Goal: Transaction & Acquisition: Purchase product/service

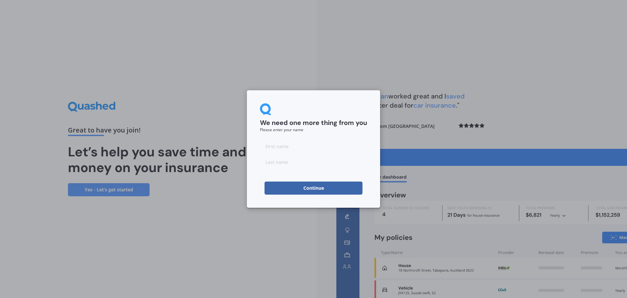
click at [287, 151] on input at bounding box center [313, 145] width 107 height 13
click at [349, 111] on div "We need one more thing from you Please enter your name" at bounding box center [313, 117] width 107 height 28
click at [350, 145] on input at bounding box center [313, 145] width 107 height 13
type input "[PERSON_NAME]"
drag, startPoint x: 276, startPoint y: 187, endPoint x: 259, endPoint y: 203, distance: 23.8
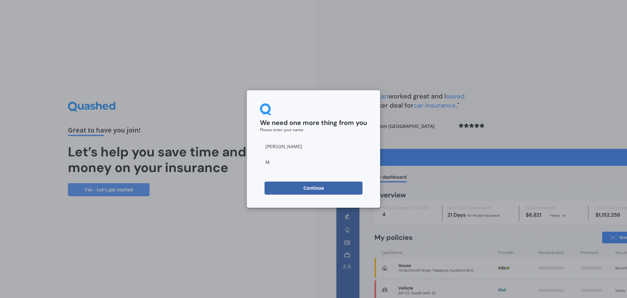
click at [253, 216] on div "We need one more thing from you Please enter your name [PERSON_NAME] Continue" at bounding box center [313, 149] width 627 height 298
drag, startPoint x: 277, startPoint y: 155, endPoint x: 279, endPoint y: 160, distance: 5.3
click at [277, 155] on input "M" at bounding box center [313, 161] width 107 height 13
type input "[PERSON_NAME]"
click at [280, 191] on button "Continue" at bounding box center [314, 187] width 98 height 13
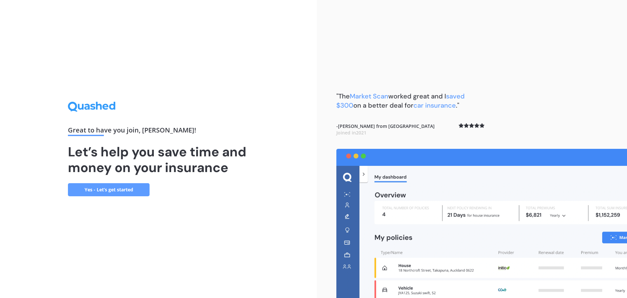
click at [109, 191] on link "Yes - Let’s get started" at bounding box center [109, 189] width 82 height 13
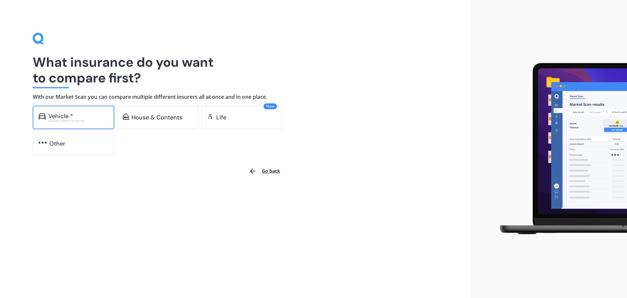
click at [87, 120] on div "Excludes commercial vehicles" at bounding box center [78, 120] width 60 height 3
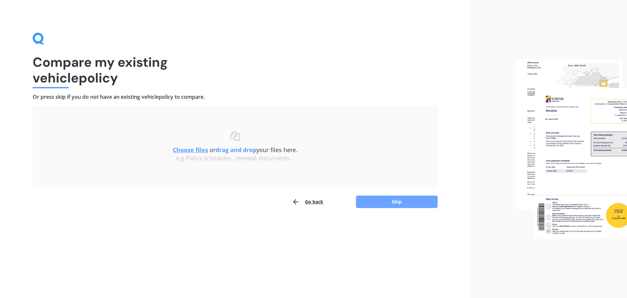
click at [398, 206] on button "Skip" at bounding box center [397, 201] width 82 height 12
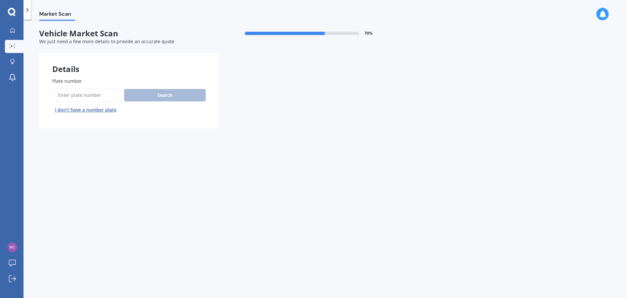
click at [95, 98] on input "Plate number" at bounding box center [86, 95] width 69 height 14
type input "TK1020"
click at [174, 95] on button "Search" at bounding box center [165, 95] width 82 height 12
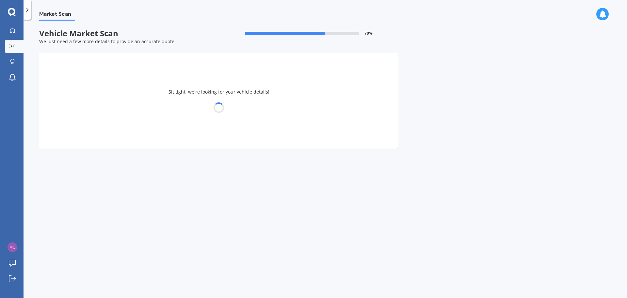
select select "TOYOTA"
select select "COROLLA"
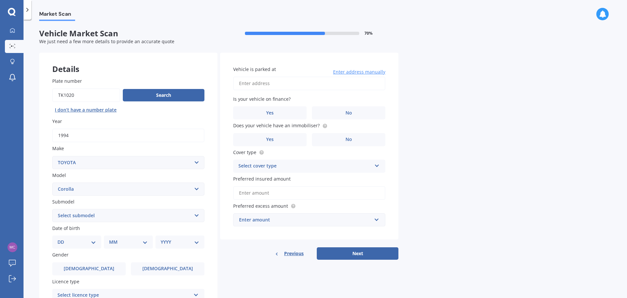
click at [89, 241] on select "DD 01 02 03 04 05 06 07 08 09 10 11 12 13 14 15 16 17 18 19 20 21 22 23 24 25 2…" at bounding box center [76, 241] width 39 height 7
select select "04"
click at [63, 238] on select "DD 01 02 03 04 05 06 07 08 09 10 11 12 13 14 15 16 17 18 19 20 21 22 23 24 25 2…" at bounding box center [76, 241] width 39 height 7
click at [122, 242] on select "MM 01 02 03 04 05 06 07 08 09 10 11 12" at bounding box center [130, 241] width 36 height 7
select select "08"
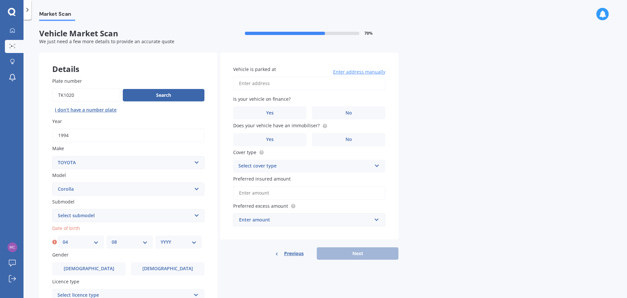
click at [112, 238] on select "MM 01 02 03 04 05 06 07 08 09 10 11 12" at bounding box center [130, 241] width 36 height 7
click at [174, 239] on select "YYYY 2025 2024 2023 2022 2021 2020 2019 2018 2017 2016 2015 2014 2013 2012 2011…" at bounding box center [179, 241] width 36 height 7
select select "2008"
click at [161, 238] on select "YYYY 2025 2024 2023 2022 2021 2020 2019 2018 2017 2016 2015 2014 2013 2012 2011…" at bounding box center [179, 241] width 36 height 7
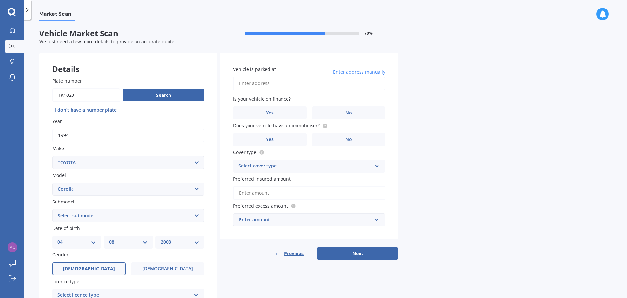
click at [91, 272] on label "[DEMOGRAPHIC_DATA]" at bounding box center [88, 268] width 73 height 13
click at [0, 0] on input "[DEMOGRAPHIC_DATA]" at bounding box center [0, 0] width 0 height 0
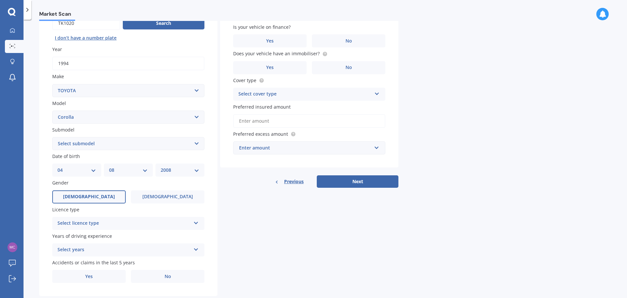
scroll to position [87, 0]
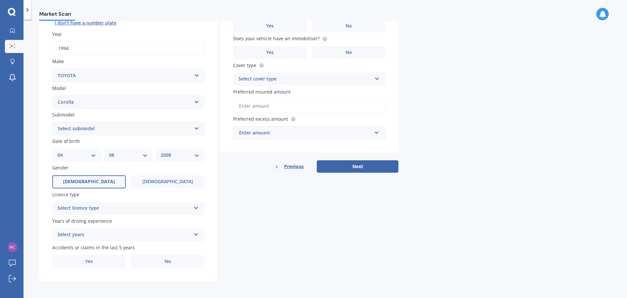
click at [199, 205] on div "Select licence type NZ Full NZ Restricted NZ Learners [GEOGRAPHIC_DATA] [GEOGRA…" at bounding box center [128, 208] width 152 height 13
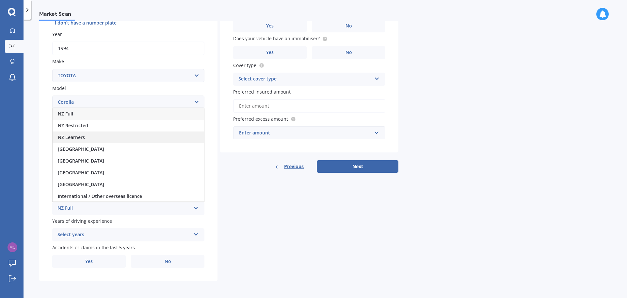
click at [170, 137] on div "NZ Learners" at bounding box center [129, 137] width 152 height 12
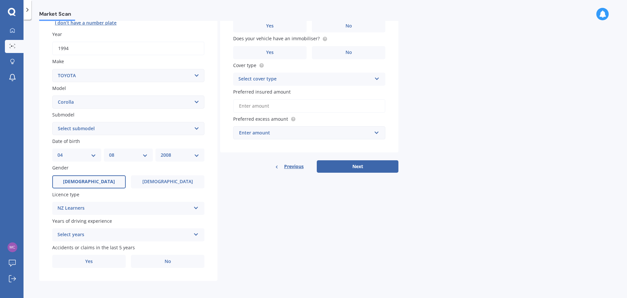
click at [120, 234] on div "Select years" at bounding box center [123, 235] width 133 height 8
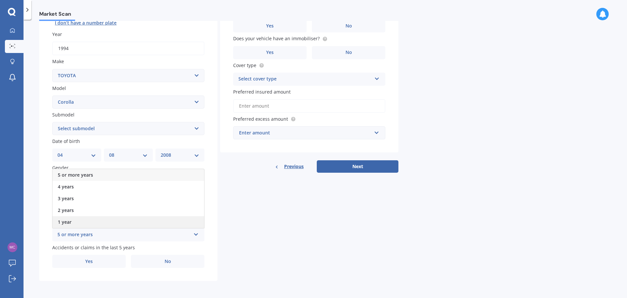
click at [126, 218] on div "1 year" at bounding box center [129, 222] width 152 height 12
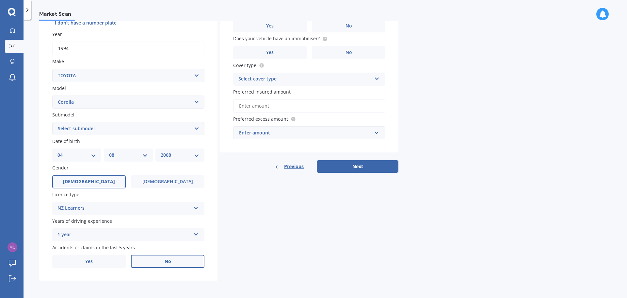
click at [154, 264] on label "No" at bounding box center [167, 260] width 73 height 13
click at [0, 0] on input "No" at bounding box center [0, 0] width 0 height 0
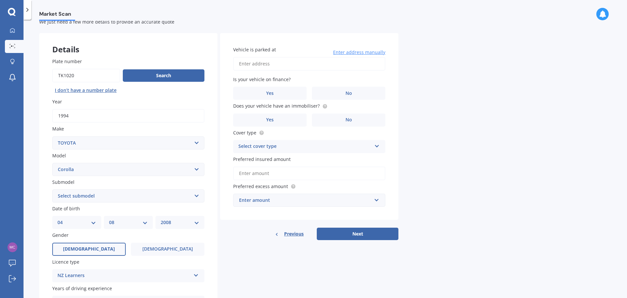
scroll to position [0, 0]
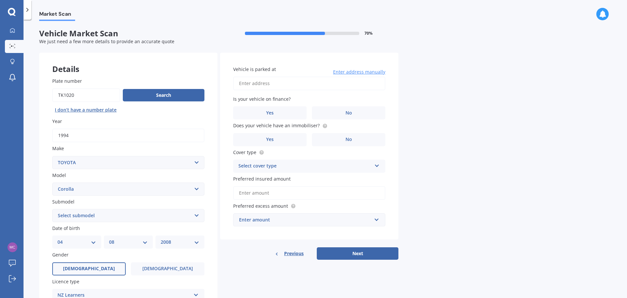
click at [256, 83] on input "Vehicle is parked at" at bounding box center [309, 83] width 152 height 14
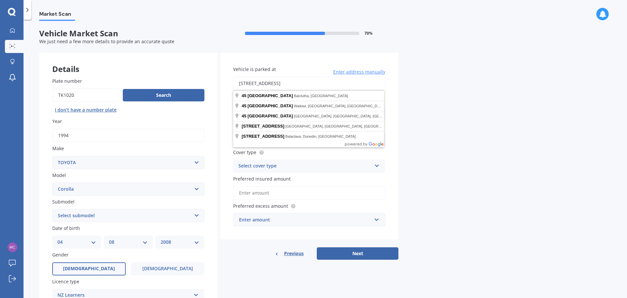
click at [429, 84] on div "Market Scan Vehicle Market Scan 70 % We just need a few more details to provide…" at bounding box center [326, 160] width 604 height 278
click at [314, 86] on input "[STREET_ADDRESS]" at bounding box center [309, 83] width 152 height 14
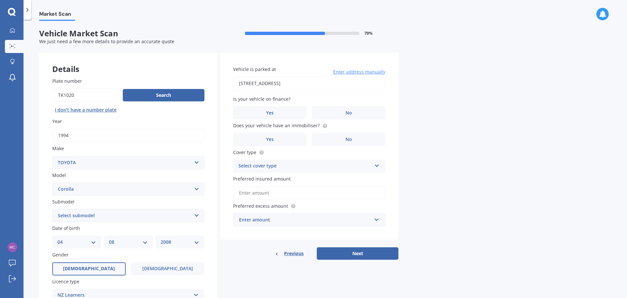
type input "[STREET_ADDRESS]"
click at [362, 114] on label "No" at bounding box center [348, 112] width 73 height 13
click at [0, 0] on input "No" at bounding box center [0, 0] width 0 height 0
click at [365, 140] on label "No" at bounding box center [348, 139] width 73 height 13
click at [0, 0] on input "No" at bounding box center [0, 0] width 0 height 0
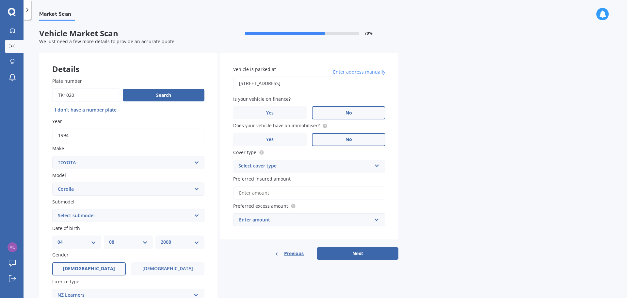
click at [372, 161] on div "Select cover type Comprehensive Third Party, Fire & Theft Third Party" at bounding box center [309, 165] width 152 height 13
click at [275, 179] on div "Comprehensive" at bounding box center [310, 179] width 152 height 12
click at [285, 190] on input "Preferred insured amount" at bounding box center [309, 193] width 152 height 14
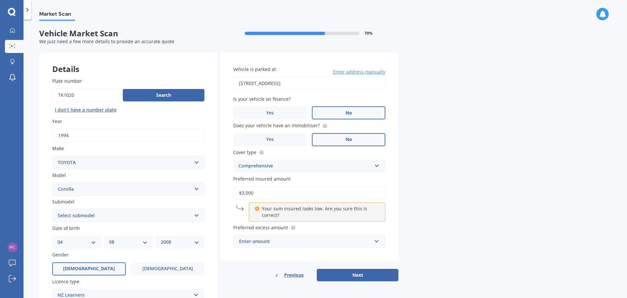
type input "$3,000"
click at [388, 200] on div "Vehicle is parked at [STREET_ADDRESS] Enter address manually Is your vehicle on…" at bounding box center [309, 157] width 178 height 208
click at [266, 195] on input "$3,000" at bounding box center [309, 193] width 152 height 14
click at [249, 211] on div "Your sum insured looks low. Are you sure this is correct?" at bounding box center [317, 211] width 137 height 19
click at [259, 196] on input "$3,000" at bounding box center [309, 193] width 152 height 14
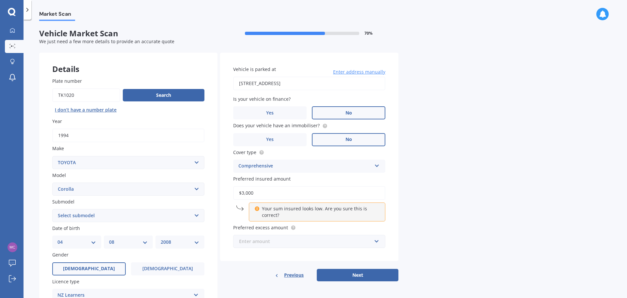
click at [372, 240] on input "text" at bounding box center [307, 241] width 146 height 12
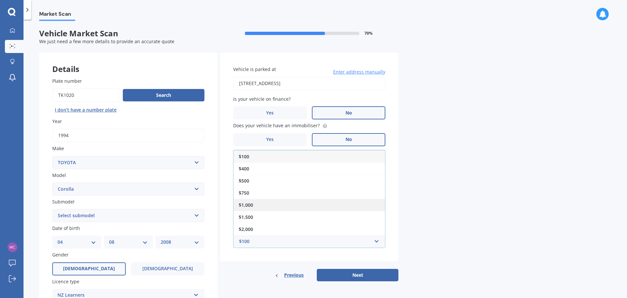
click at [376, 205] on div "$1,000" at bounding box center [310, 205] width 152 height 12
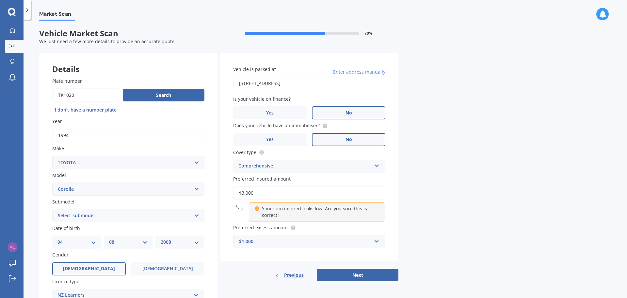
click at [390, 178] on div "Vehicle is parked at [STREET_ADDRESS] Enter address manually Is your vehicle on…" at bounding box center [309, 157] width 178 height 208
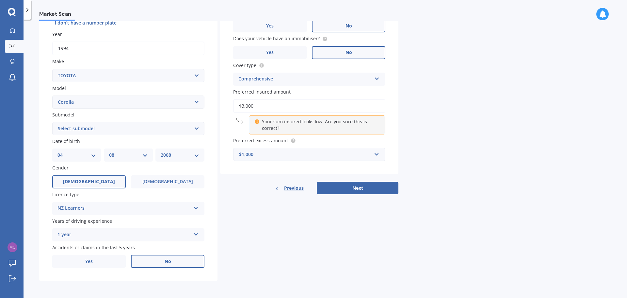
click at [196, 124] on select "Select submodel (All other) Axio Diesel [PERSON_NAME] 2WD [PERSON_NAME] 4WD FXG…" at bounding box center [128, 128] width 152 height 13
select select "GL"
click at [52, 122] on select "Select submodel (All other) Axio Diesel [PERSON_NAME] 2WD [PERSON_NAME] 4WD FXG…" at bounding box center [128, 128] width 152 height 13
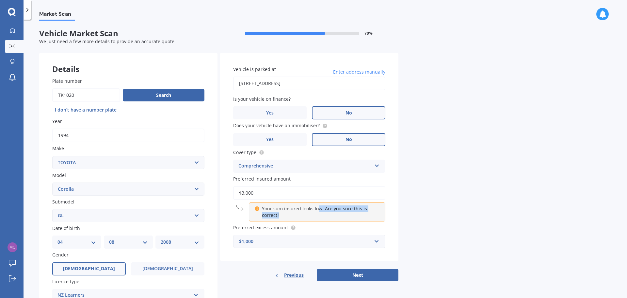
drag, startPoint x: 319, startPoint y: 212, endPoint x: 315, endPoint y: 211, distance: 4.4
click at [319, 211] on p "Your sum insured looks low. Are you sure this is correct?" at bounding box center [319, 211] width 115 height 13
click at [268, 212] on p "Your sum insured looks low. Are you sure this is correct?" at bounding box center [319, 211] width 115 height 13
click at [256, 207] on icon at bounding box center [256, 207] width 5 height 5
click at [256, 193] on input "$3,000" at bounding box center [309, 193] width 152 height 14
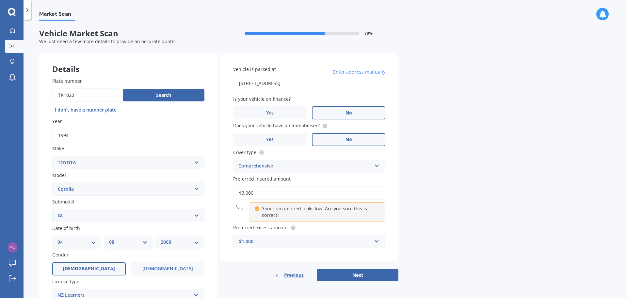
click at [256, 193] on input "$3,000" at bounding box center [309, 193] width 152 height 14
drag, startPoint x: 383, startPoint y: 274, endPoint x: 421, endPoint y: 246, distance: 47.2
click at [461, 276] on div "Market Scan Vehicle Market Scan 70 % We just need a few more details to provide…" at bounding box center [326, 160] width 604 height 278
click at [374, 241] on input "text" at bounding box center [307, 241] width 146 height 12
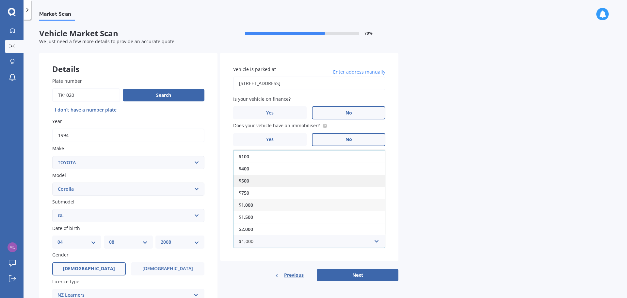
click at [313, 179] on div "$500" at bounding box center [310, 180] width 152 height 12
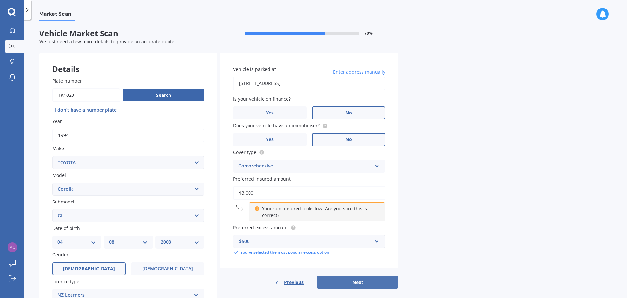
click at [380, 282] on button "Next" at bounding box center [358, 282] width 82 height 12
select select "04"
select select "08"
select select "2008"
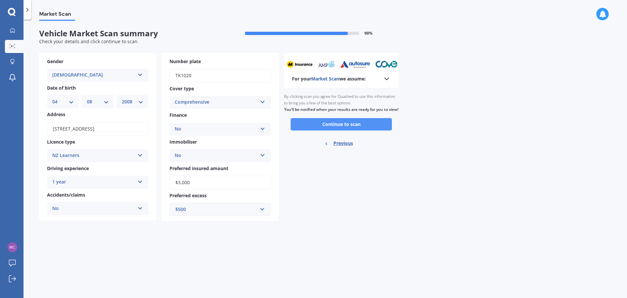
click at [354, 130] on button "Continue to scan" at bounding box center [341, 124] width 101 height 12
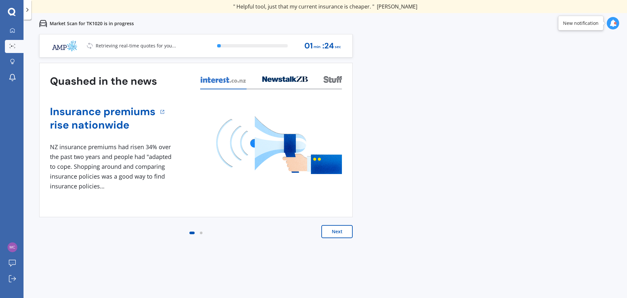
click at [341, 235] on button "Next" at bounding box center [336, 231] width 31 height 13
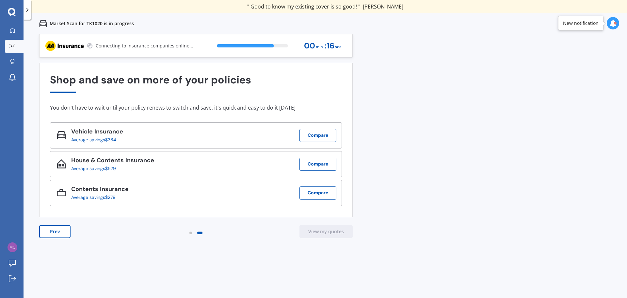
click at [504, 140] on div "Previous 60,000+ Kiwis have signed up to shop and save on insurance with us " H…" at bounding box center [326, 183] width 604 height 298
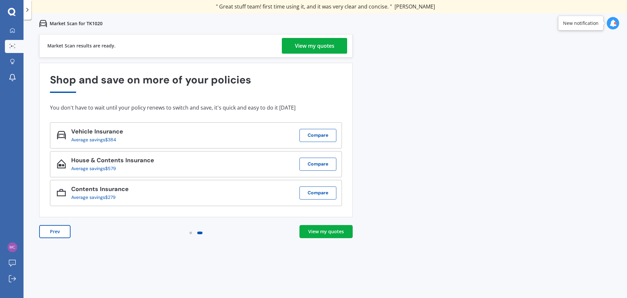
click at [321, 234] on div "View my quotes" at bounding box center [326, 231] width 36 height 7
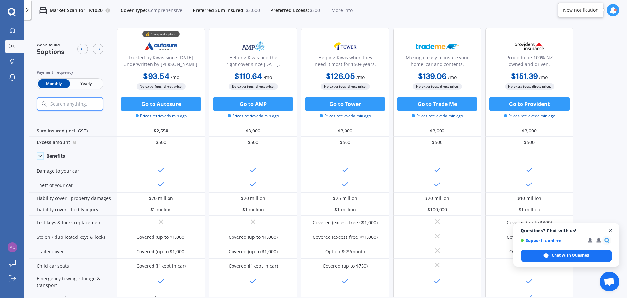
click at [613, 228] on span "Close chat" at bounding box center [610, 230] width 8 height 8
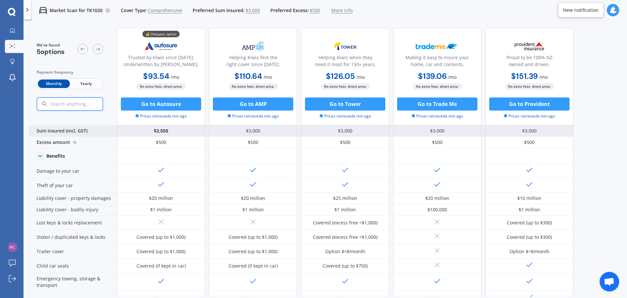
click at [553, 134] on div "$3,000" at bounding box center [529, 130] width 88 height 11
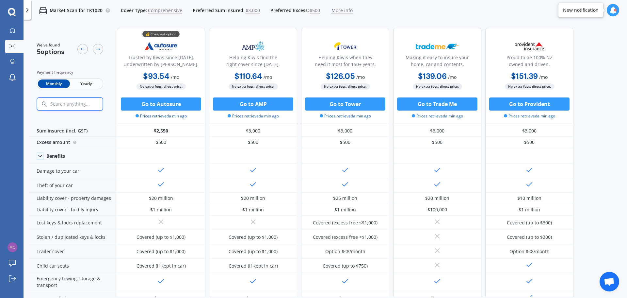
click at [89, 82] on span "Yearly" at bounding box center [86, 83] width 32 height 8
click at [595, 131] on div "We've found 5 options Payment frequency Monthly Yearly 💰 Cheapest option Truste…" at bounding box center [328, 160] width 598 height 274
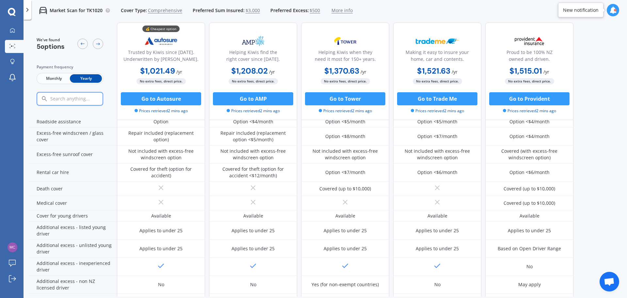
scroll to position [289, 0]
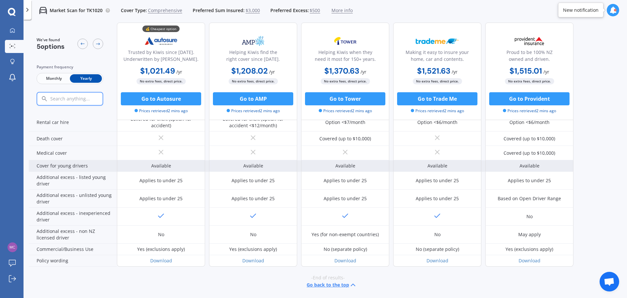
click at [568, 171] on div "Available" at bounding box center [529, 165] width 88 height 11
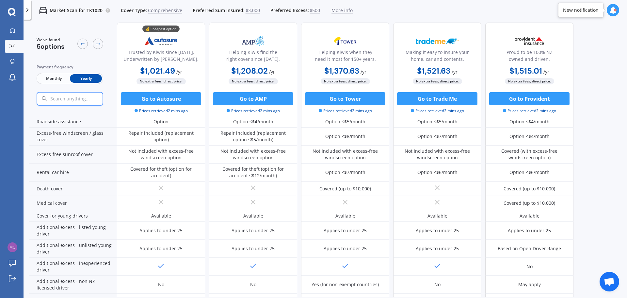
scroll to position [0, 0]
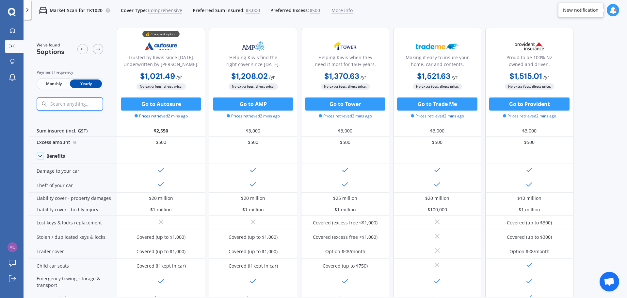
click at [316, 12] on span "$500" at bounding box center [315, 10] width 10 height 7
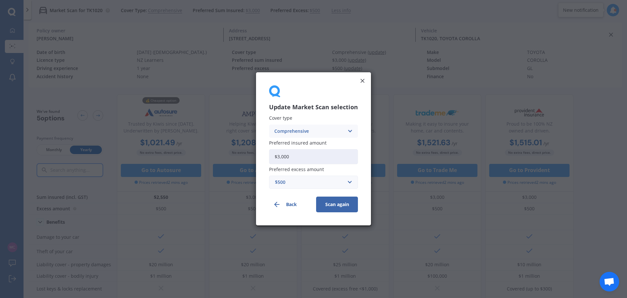
click at [294, 182] on div "$500" at bounding box center [309, 182] width 69 height 7
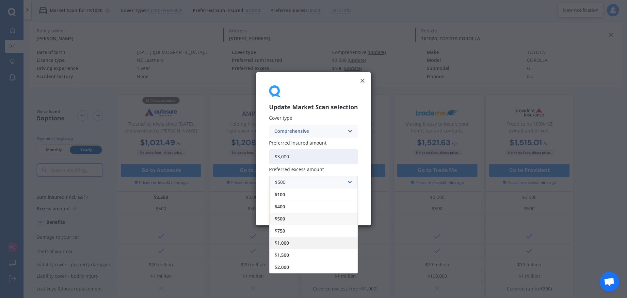
click at [304, 242] on div "$1,000" at bounding box center [313, 243] width 88 height 12
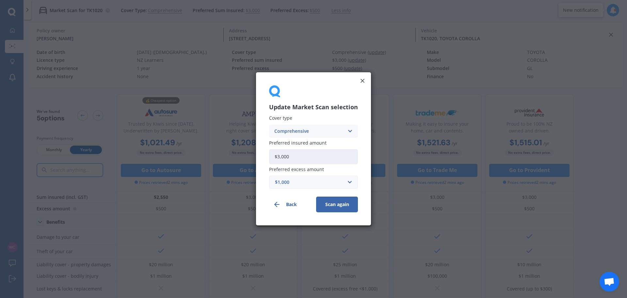
click at [340, 209] on button "Scan again" at bounding box center [337, 205] width 42 height 16
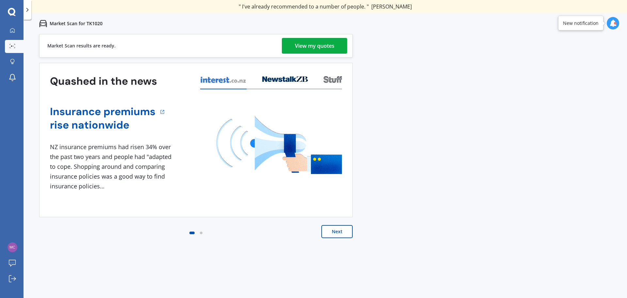
click at [332, 46] on div "View my quotes" at bounding box center [315, 46] width 40 height 16
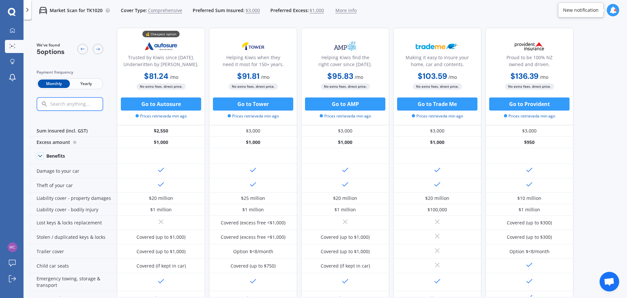
click at [89, 83] on span "Yearly" at bounding box center [86, 83] width 32 height 8
drag, startPoint x: 609, startPoint y: 77, endPoint x: 600, endPoint y: 55, distance: 24.4
click at [609, 77] on div "We've found 5 options Payment frequency Monthly Yearly 💰 Cheapest option Truste…" at bounding box center [328, 160] width 598 height 274
click at [163, 12] on span "Comprehensive" at bounding box center [165, 10] width 34 height 7
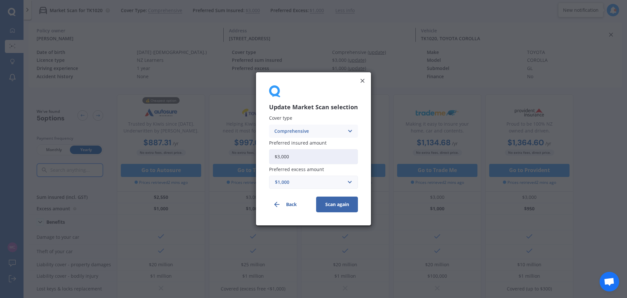
click at [352, 129] on div "Comprehensive Comprehensive Third Party, Fire & Theft Third Party" at bounding box center [313, 130] width 89 height 13
click at [327, 153] on span "Third Party, Fire & Theft" at bounding box center [302, 155] width 54 height 5
click at [338, 204] on button "Scan again" at bounding box center [337, 205] width 42 height 16
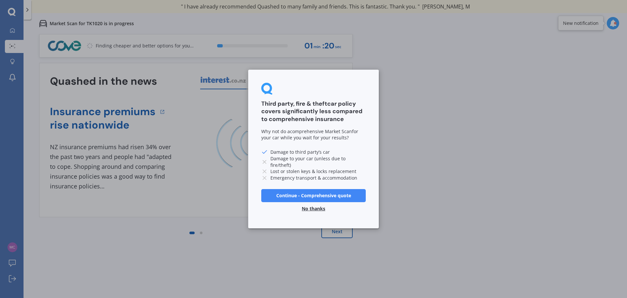
click at [317, 194] on button "Continue - Comprehensive quote" at bounding box center [313, 195] width 105 height 13
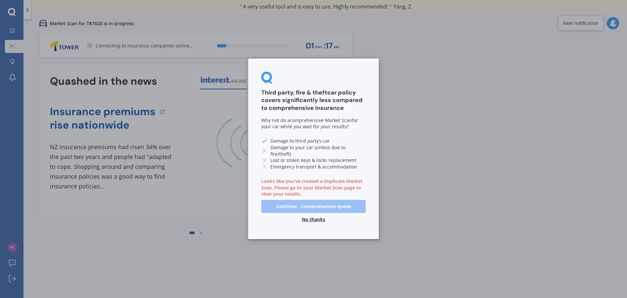
click at [320, 217] on button "No thanks" at bounding box center [313, 219] width 31 height 13
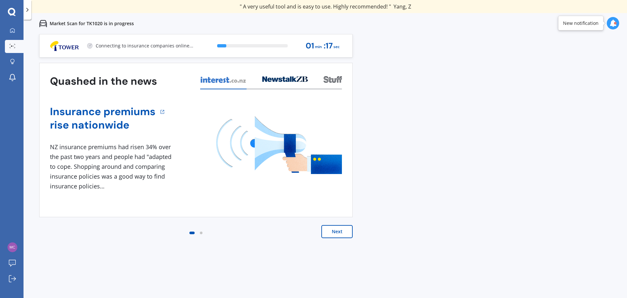
click at [492, 197] on div "Previous 60,000+ Kiwis have signed up to shop and save on insurance with us " H…" at bounding box center [326, 183] width 604 height 298
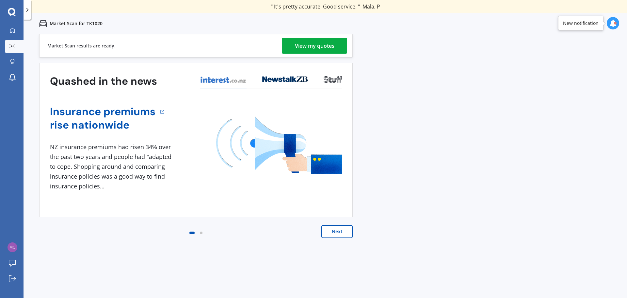
click at [300, 46] on div "View my quotes" at bounding box center [315, 46] width 40 height 16
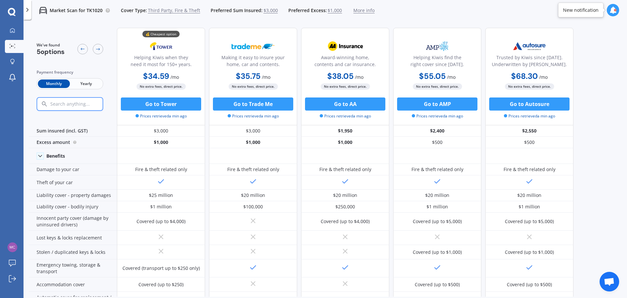
click at [94, 84] on span "Yearly" at bounding box center [86, 83] width 32 height 8
click at [333, 12] on span "$1,000" at bounding box center [335, 10] width 14 height 7
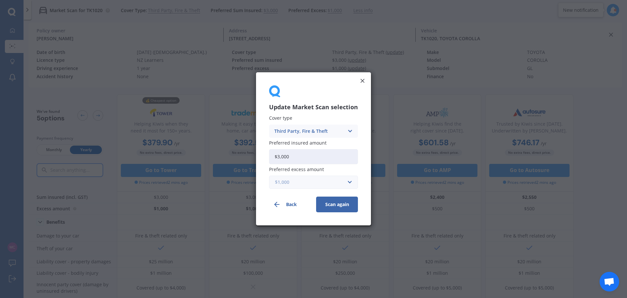
click at [350, 184] on input "text" at bounding box center [311, 182] width 83 height 12
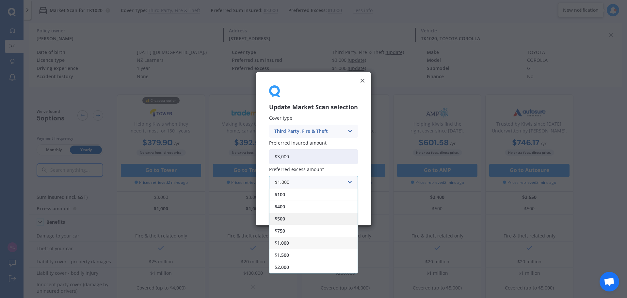
click at [300, 223] on div "$500" at bounding box center [313, 219] width 88 height 12
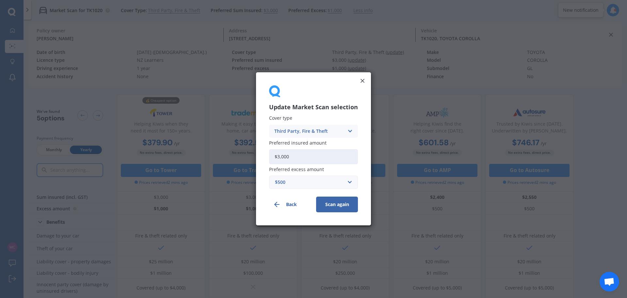
click at [349, 203] on button "Scan again" at bounding box center [337, 205] width 42 height 16
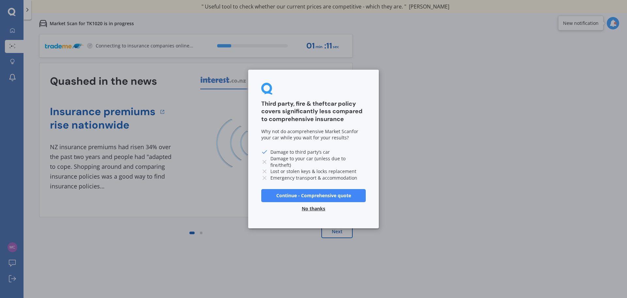
click at [311, 209] on button "No thanks" at bounding box center [313, 208] width 31 height 13
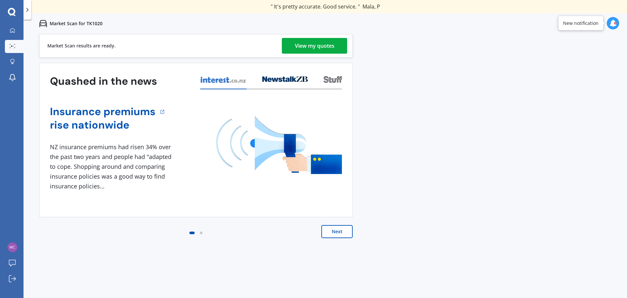
click at [327, 42] on div "View my quotes" at bounding box center [315, 46] width 40 height 16
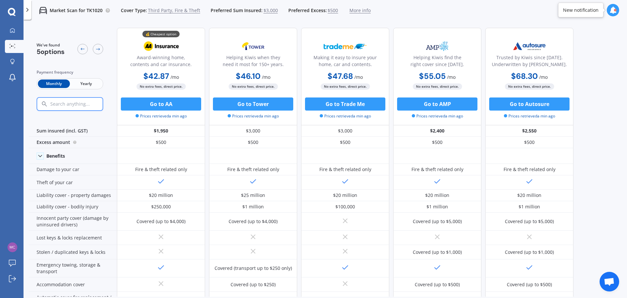
click at [89, 86] on span "Yearly" at bounding box center [86, 83] width 32 height 8
click at [153, 12] on span "Third Party, Fire & Theft" at bounding box center [174, 10] width 52 height 7
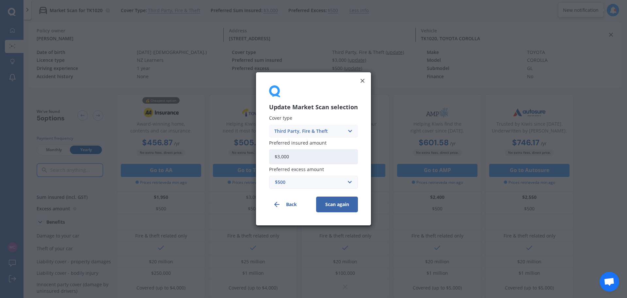
click at [355, 131] on div "Third Party, Fire & Theft Comprehensive Third Party, Fire & Theft Third Party" at bounding box center [313, 130] width 89 height 13
click at [324, 168] on div "Third Party" at bounding box center [313, 167] width 88 height 12
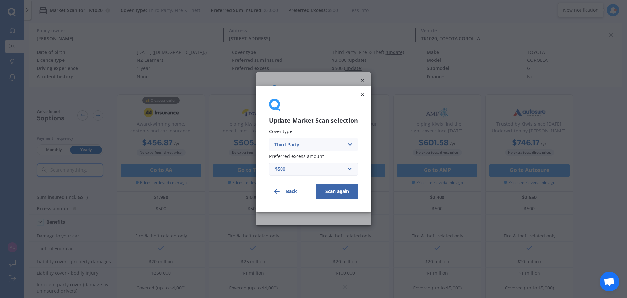
click at [348, 191] on button "Scan again" at bounding box center [337, 191] width 42 height 16
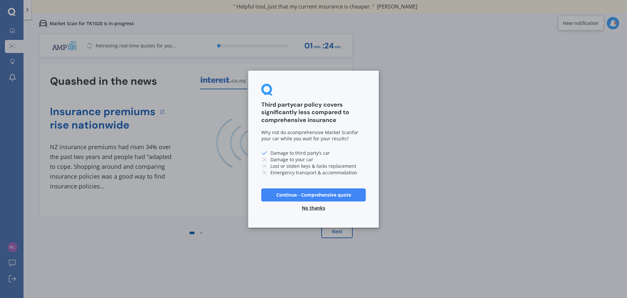
click at [313, 208] on button "No thanks" at bounding box center [313, 207] width 31 height 13
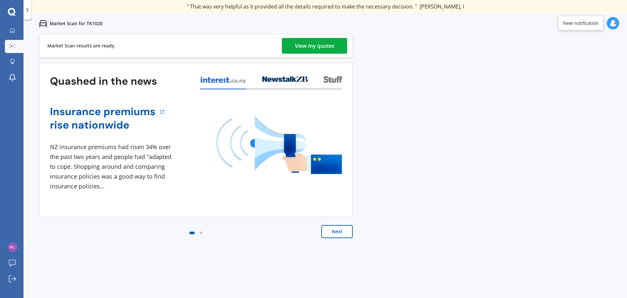
click at [334, 42] on div "View my quotes" at bounding box center [315, 46] width 40 height 16
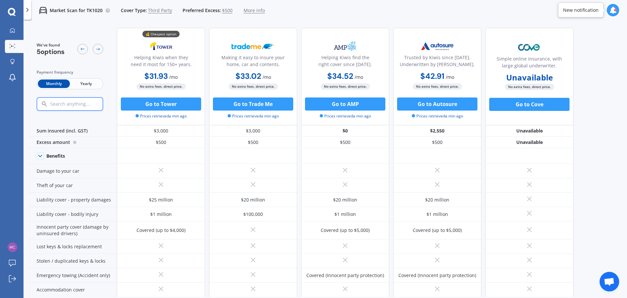
click at [92, 83] on span "Yearly" at bounding box center [86, 83] width 32 height 8
click at [227, 10] on span "$500" at bounding box center [227, 10] width 10 height 7
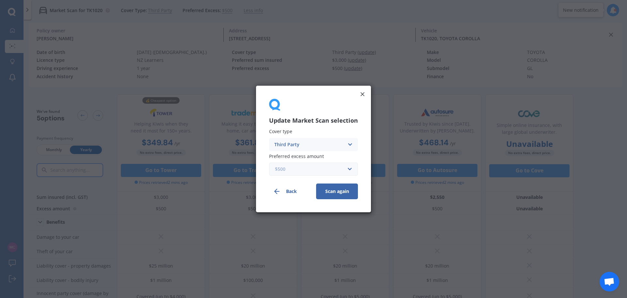
click at [346, 171] on input "text" at bounding box center [311, 169] width 83 height 12
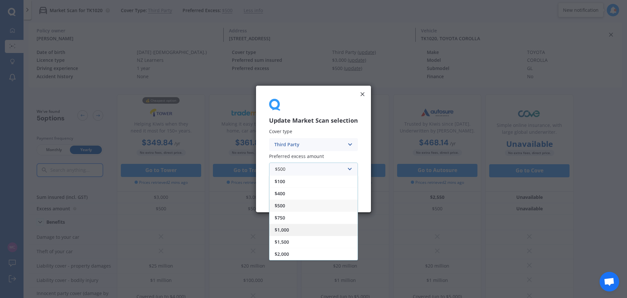
click at [297, 231] on div "$1,000" at bounding box center [313, 229] width 88 height 12
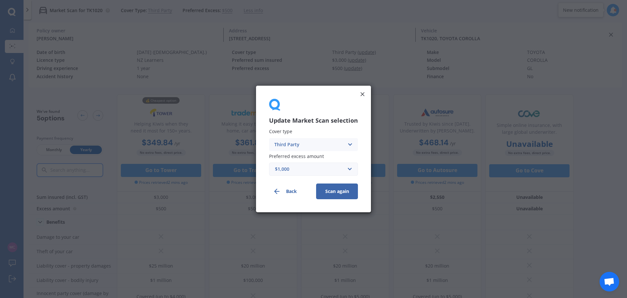
click at [354, 196] on button "Scan again" at bounding box center [337, 191] width 42 height 16
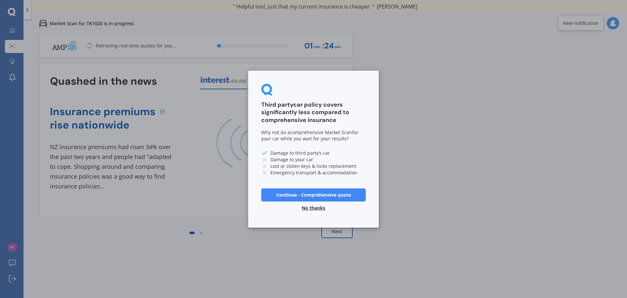
click at [315, 209] on button "No thanks" at bounding box center [313, 207] width 31 height 13
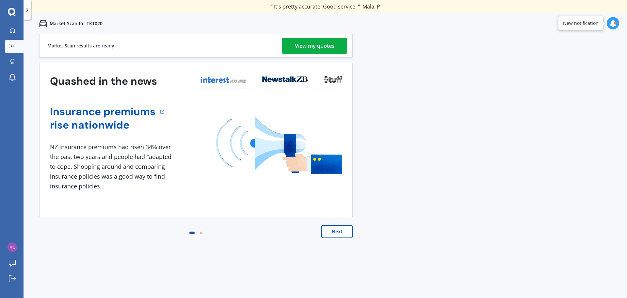
click at [330, 50] on div "View my quotes" at bounding box center [315, 46] width 40 height 16
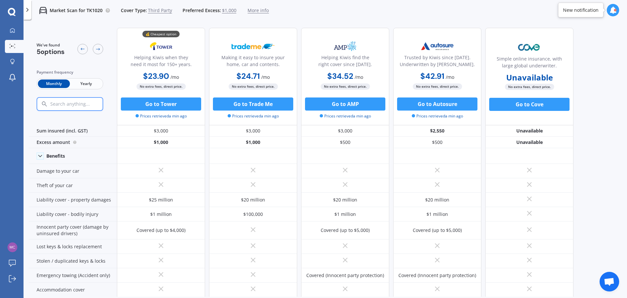
click at [91, 87] on span "Yearly" at bounding box center [86, 83] width 32 height 8
click at [601, 67] on div "We've found 5 options Payment frequency Monthly Yearly 💰 Cheapest option Helpin…" at bounding box center [328, 160] width 598 height 274
click at [92, 52] on div at bounding box center [90, 48] width 26 height 13
click at [98, 51] on icon at bounding box center [97, 48] width 5 height 5
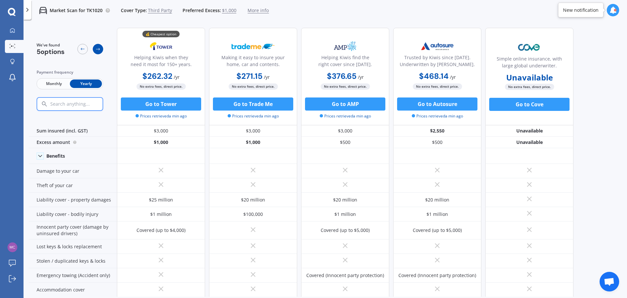
click at [98, 51] on icon at bounding box center [97, 48] width 5 height 5
click at [159, 15] on div "Market Scan for TK1020 Cover Type: Third Party Preferred Excess: $1,000 More in…" at bounding box center [149, 10] width 237 height 21
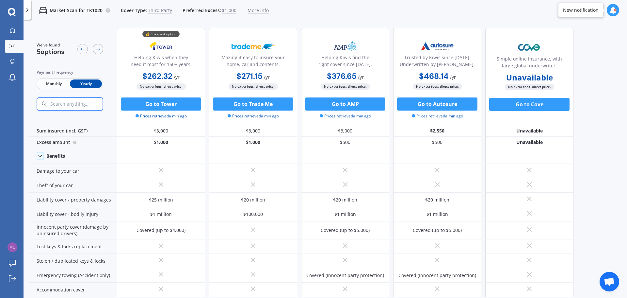
click at [159, 9] on span "Third Party" at bounding box center [160, 10] width 24 height 7
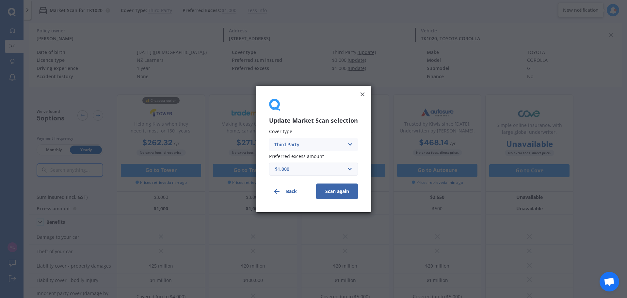
click at [343, 144] on div "Third Party" at bounding box center [309, 144] width 70 height 7
click at [300, 155] on span "Comprehensive" at bounding box center [292, 157] width 35 height 5
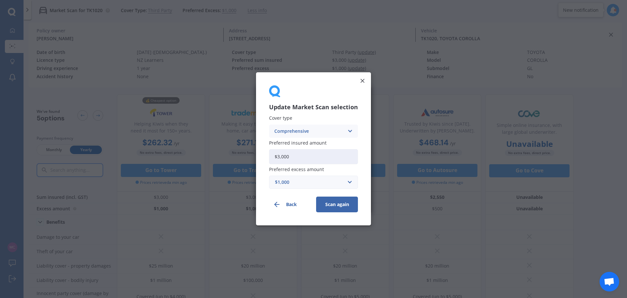
click at [300, 155] on input "$3,000" at bounding box center [313, 156] width 89 height 15
drag, startPoint x: 300, startPoint y: 155, endPoint x: 221, endPoint y: 155, distance: 78.7
click at [221, 155] on div "Update Market Scan selection Cover type Comprehensive Comprehensive Third Party…" at bounding box center [313, 149] width 627 height 298
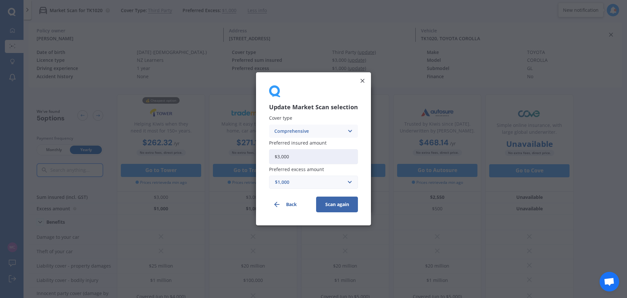
click at [343, 203] on button "Scan again" at bounding box center [337, 205] width 42 height 16
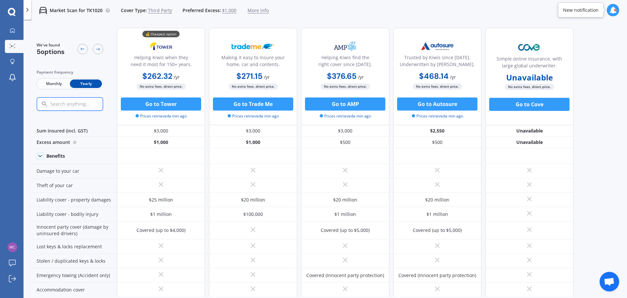
click at [157, 10] on span "Third Party" at bounding box center [160, 10] width 24 height 7
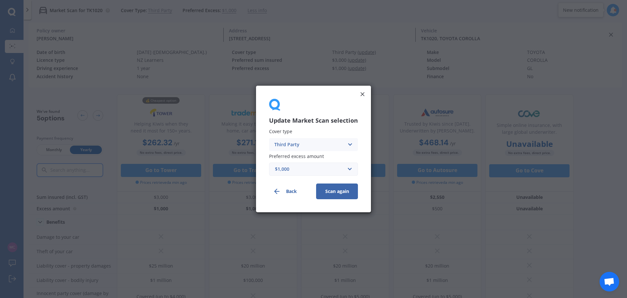
click at [342, 142] on div "Third Party" at bounding box center [309, 144] width 70 height 7
click at [300, 155] on span "Comprehensive" at bounding box center [292, 157] width 35 height 5
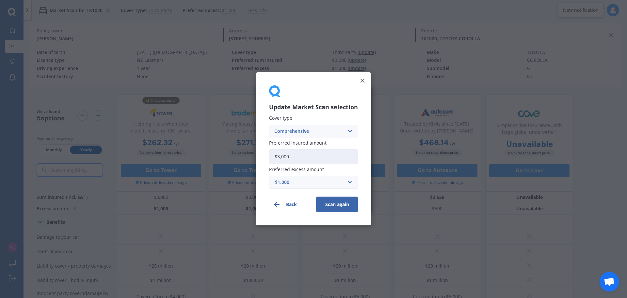
click at [339, 208] on button "Scan again" at bounding box center [337, 205] width 42 height 16
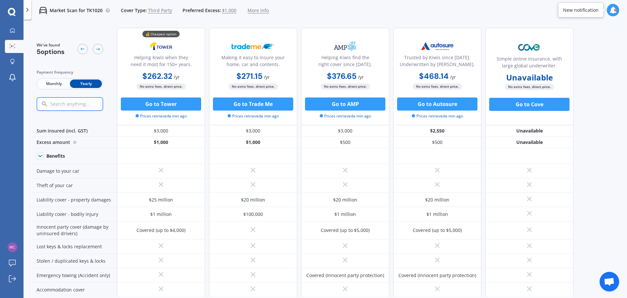
click at [578, 122] on div "We've found 5 options Payment frequency Monthly Yearly 💰 Cheapest option Helpin…" at bounding box center [328, 160] width 598 height 274
click at [152, 11] on span "Third Party" at bounding box center [160, 10] width 24 height 7
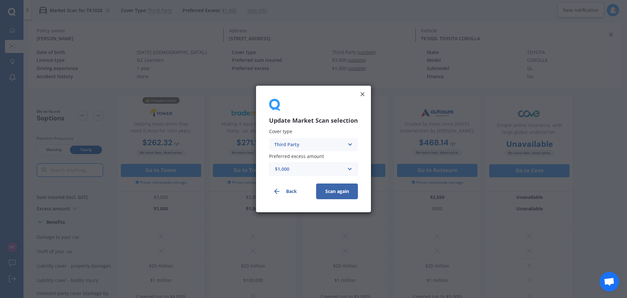
click at [339, 140] on div "Third Party Comprehensive Third Party, Fire & Theft Third Party" at bounding box center [313, 144] width 89 height 13
click at [293, 155] on span "Comprehensive" at bounding box center [292, 157] width 35 height 5
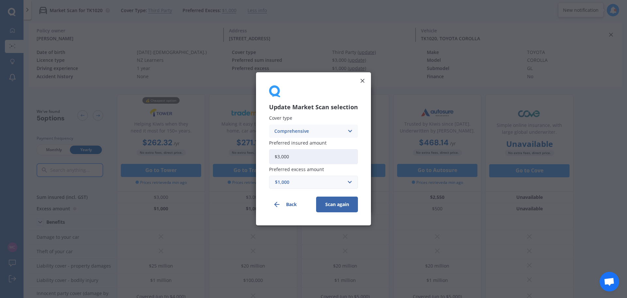
click at [293, 155] on input "$3,000" at bounding box center [313, 156] width 89 height 15
click at [303, 179] on div "$1,000" at bounding box center [309, 182] width 69 height 7
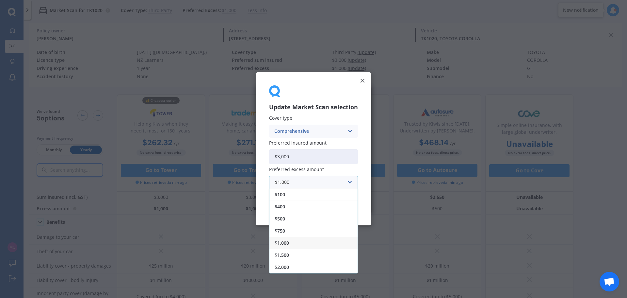
click at [289, 245] on span "$1,000" at bounding box center [282, 243] width 14 height 5
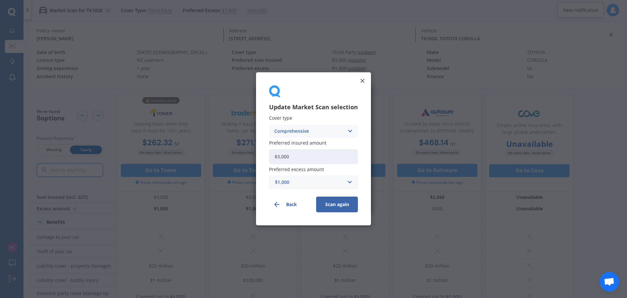
click at [331, 156] on input "$3,000" at bounding box center [313, 156] width 89 height 15
click at [347, 209] on button "Scan again" at bounding box center [337, 205] width 42 height 16
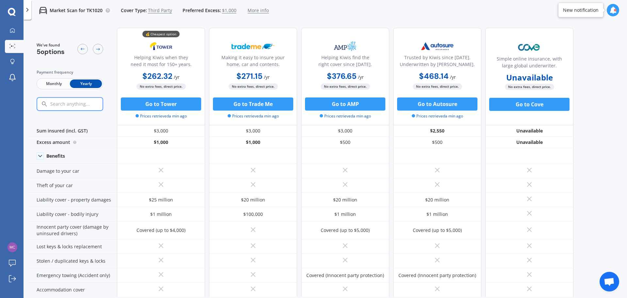
drag, startPoint x: 0, startPoint y: 175, endPoint x: 2, endPoint y: 153, distance: 21.6
click at [0, 174] on div "My Dashboard Market Scan Explore insurance Notifications [PERSON_NAME] Submit f…" at bounding box center [12, 160] width 24 height 273
click at [27, 14] on div at bounding box center [28, 10] width 8 height 20
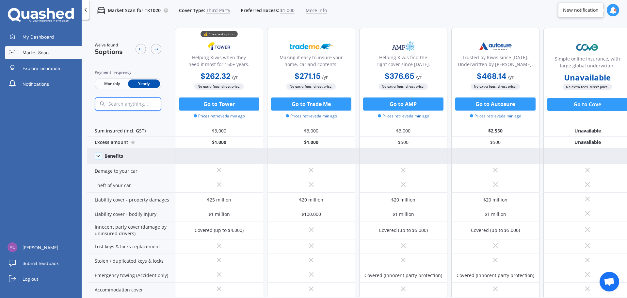
click at [93, 157] on div "Benefits" at bounding box center [131, 156] width 88 height 16
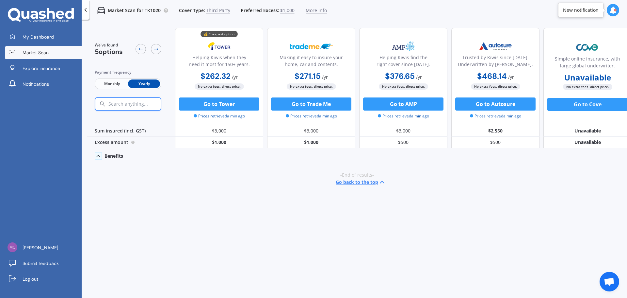
click at [94, 157] on div "Benefits" at bounding box center [131, 156] width 88 height 16
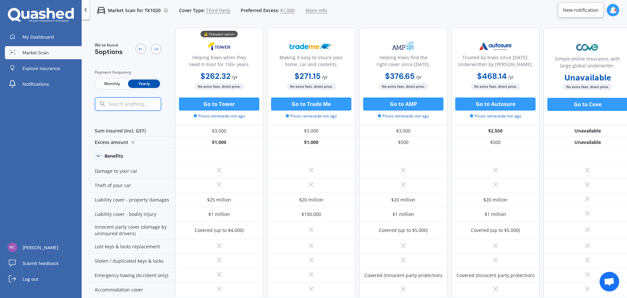
click at [118, 82] on span "Monthly" at bounding box center [112, 83] width 32 height 8
click at [322, 13] on span "More info" at bounding box center [316, 10] width 21 height 7
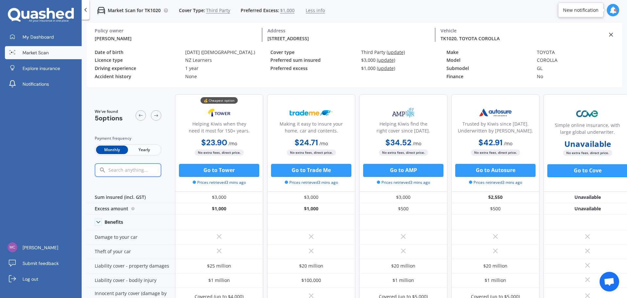
click at [610, 37] on icon at bounding box center [611, 34] width 7 height 7
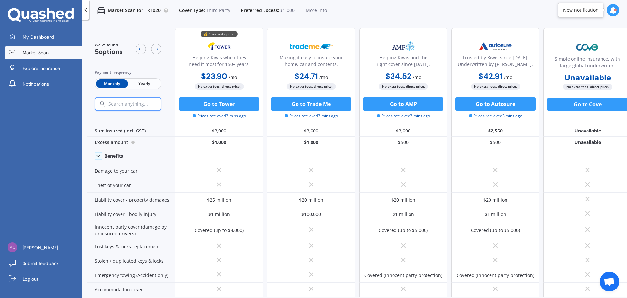
click at [85, 13] on div at bounding box center [86, 10] width 8 height 20
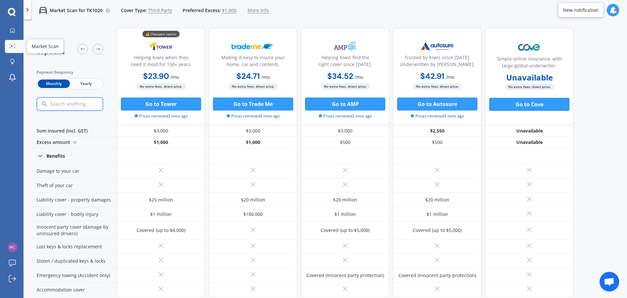
click at [12, 45] on icon at bounding box center [12, 46] width 6 height 4
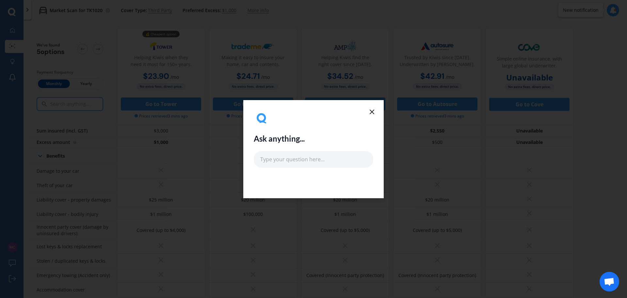
click at [373, 108] on icon at bounding box center [372, 112] width 8 height 8
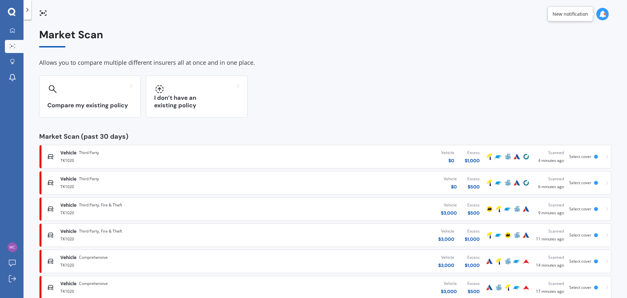
click at [426, 75] on div "Market Scan Allows you to compare multiple different insurers all at once and i…" at bounding box center [325, 164] width 572 height 270
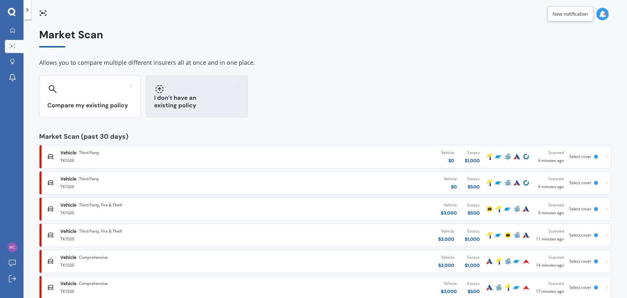
click at [204, 98] on div "I don’t have an existing policy" at bounding box center [197, 96] width 102 height 42
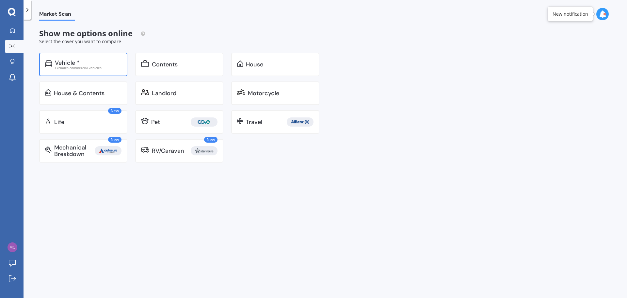
click at [92, 63] on div "Vehicle *" at bounding box center [88, 62] width 67 height 7
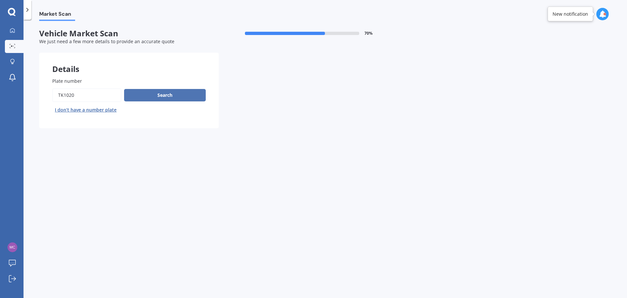
click at [154, 98] on button "Search" at bounding box center [165, 95] width 82 height 12
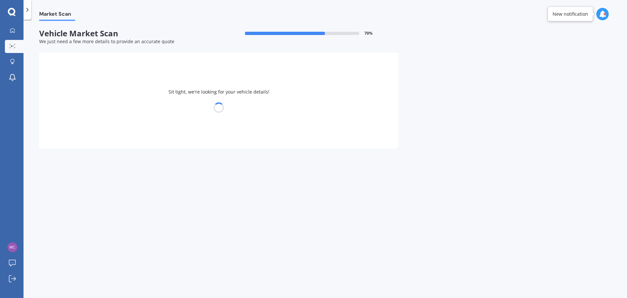
select select "TOYOTA"
select select "COROLLA"
select select "04"
select select "08"
select select "2008"
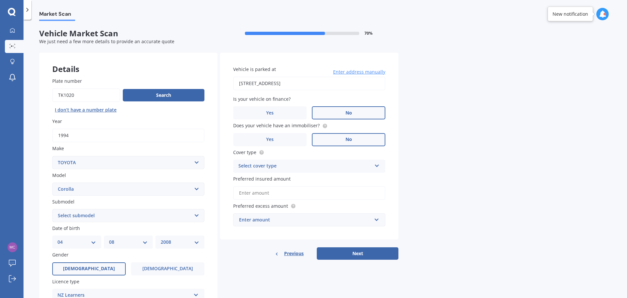
scroll to position [87, 0]
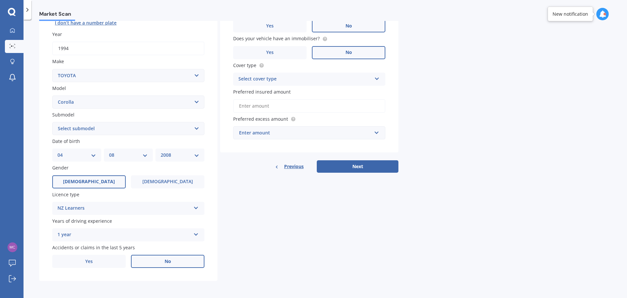
click at [194, 203] on div "NZ Learners NZ Full NZ Restricted NZ Learners [GEOGRAPHIC_DATA] [GEOGRAPHIC_DAT…" at bounding box center [128, 208] width 152 height 13
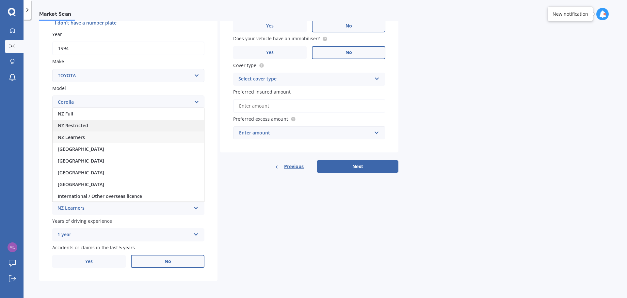
click at [115, 124] on div "NZ Restricted" at bounding box center [129, 126] width 152 height 12
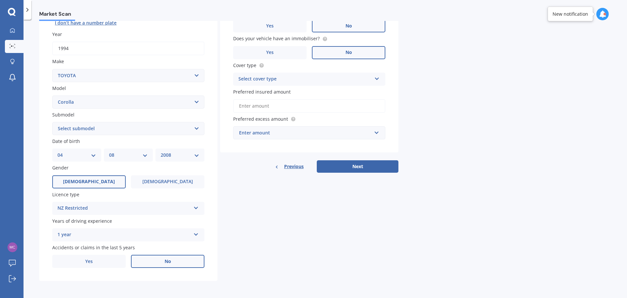
click at [450, 129] on div "Market Scan Vehicle Market Scan 70 % We just need a few more details to provide…" at bounding box center [326, 160] width 604 height 278
click at [151, 128] on select "Select submodel (All other) Axio Diesel [PERSON_NAME] 2WD [PERSON_NAME] 4WD FXG…" at bounding box center [128, 128] width 152 height 13
select select "GL"
click at [52, 122] on select "Select submodel (All other) Axio Diesel [PERSON_NAME] 2WD [PERSON_NAME] 4WD FXG…" at bounding box center [128, 128] width 152 height 13
click at [554, 194] on div "Market Scan Vehicle Market Scan 70 % We just need a few more details to provide…" at bounding box center [326, 160] width 604 height 278
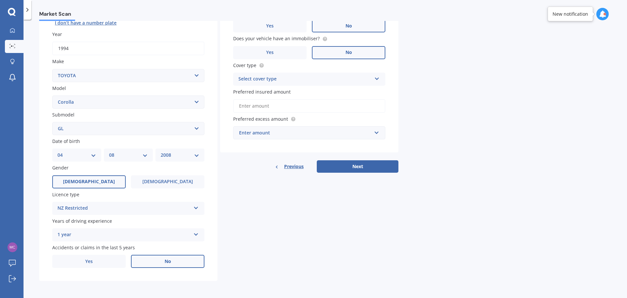
click at [517, 198] on div "Market Scan Vehicle Market Scan 70 % We just need a few more details to provide…" at bounding box center [326, 160] width 604 height 278
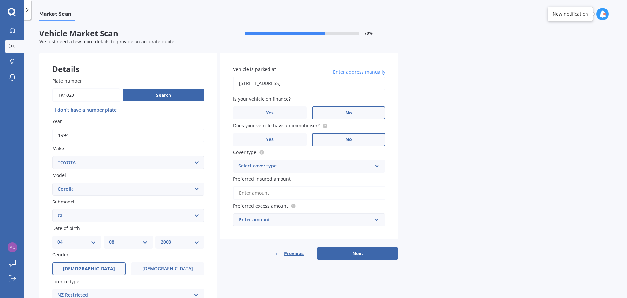
click at [366, 161] on div "Select cover type Comprehensive Third Party, Fire & Theft Third Party" at bounding box center [309, 165] width 152 height 13
click at [280, 175] on div "Comprehensive" at bounding box center [310, 179] width 152 height 12
click at [485, 159] on div "Market Scan Vehicle Market Scan 70 % We just need a few more details to provide…" at bounding box center [326, 160] width 604 height 278
click at [348, 192] on input "Preferred insured amount" at bounding box center [309, 193] width 152 height 14
type input "$3,000"
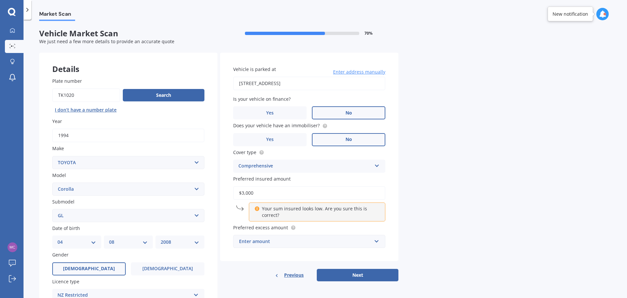
click at [283, 241] on div "Enter amount" at bounding box center [305, 240] width 133 height 7
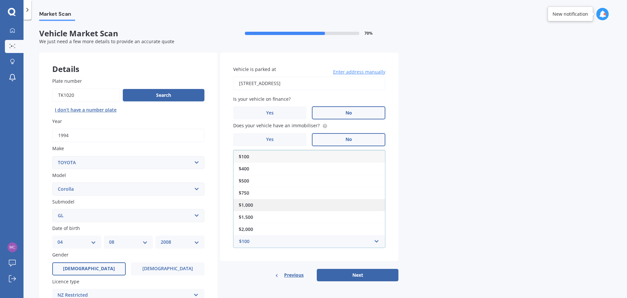
click at [274, 203] on div "$1,000" at bounding box center [310, 205] width 152 height 12
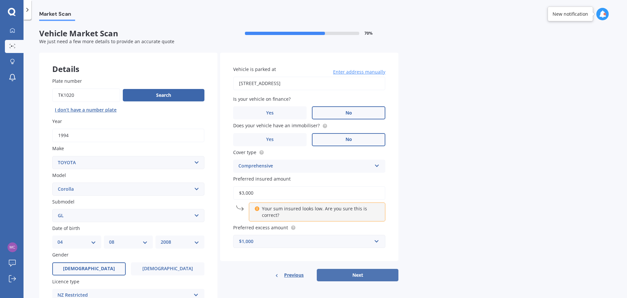
click at [371, 280] on button "Next" at bounding box center [358, 274] width 82 height 12
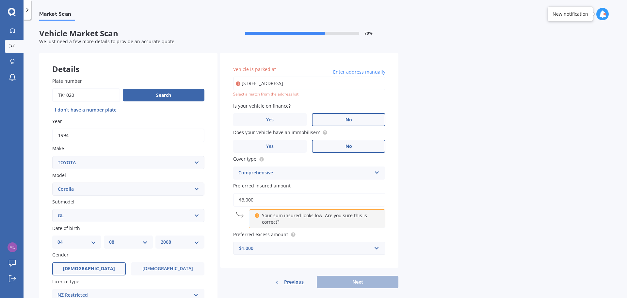
type input "[STREET_ADDRESS]"
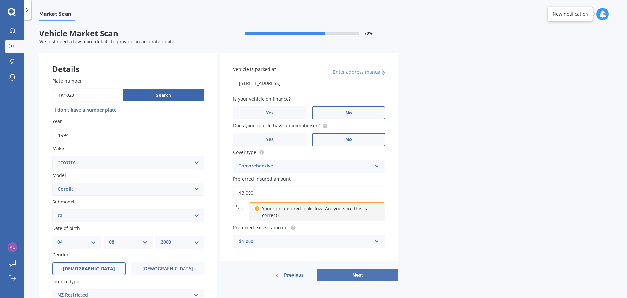
click at [374, 268] on button "Next" at bounding box center [358, 274] width 82 height 12
select select "04"
select select "08"
select select "2008"
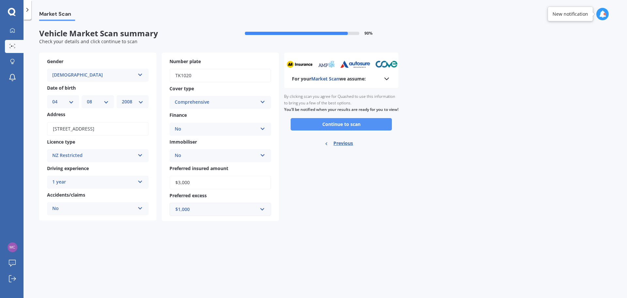
click at [379, 130] on button "Continue to scan" at bounding box center [341, 124] width 101 height 12
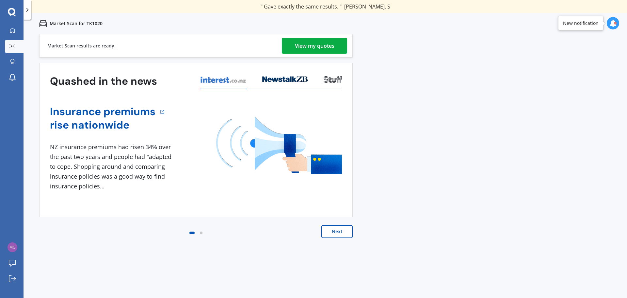
click at [340, 45] on link "View my quotes" at bounding box center [314, 46] width 65 height 16
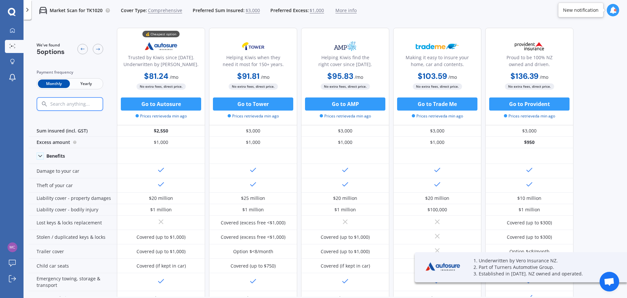
click at [91, 83] on span "Yearly" at bounding box center [86, 83] width 32 height 8
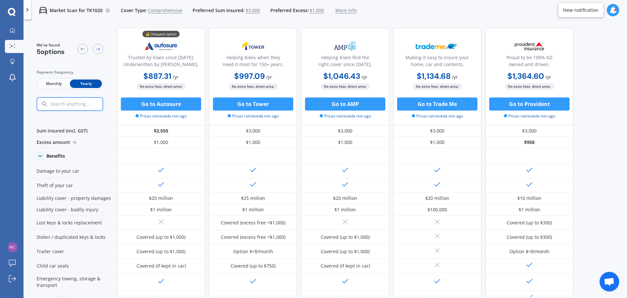
click at [621, 41] on div "We've found 5 options Payment frequency Monthly Yearly 💰 Cheapest option Truste…" at bounding box center [328, 160] width 598 height 274
click at [620, 41] on div "We've found 5 options Payment frequency Monthly Yearly 💰 Cheapest option Truste…" at bounding box center [328, 160] width 598 height 274
click at [590, 100] on div "We've found 5 options Payment frequency Monthly Yearly 💰 Cheapest option Truste…" at bounding box center [328, 160] width 598 height 274
